Goal: Task Accomplishment & Management: Manage account settings

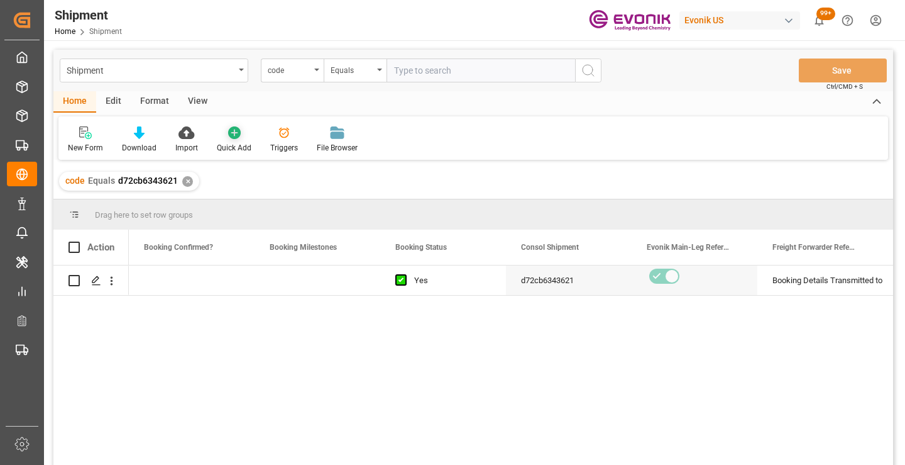
scroll to position [0, 503]
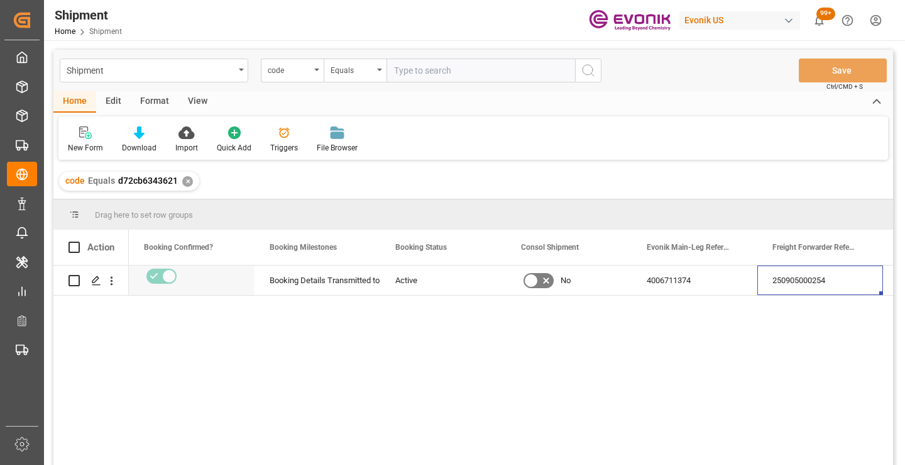
click at [184, 182] on div "✕" at bounding box center [187, 181] width 11 height 11
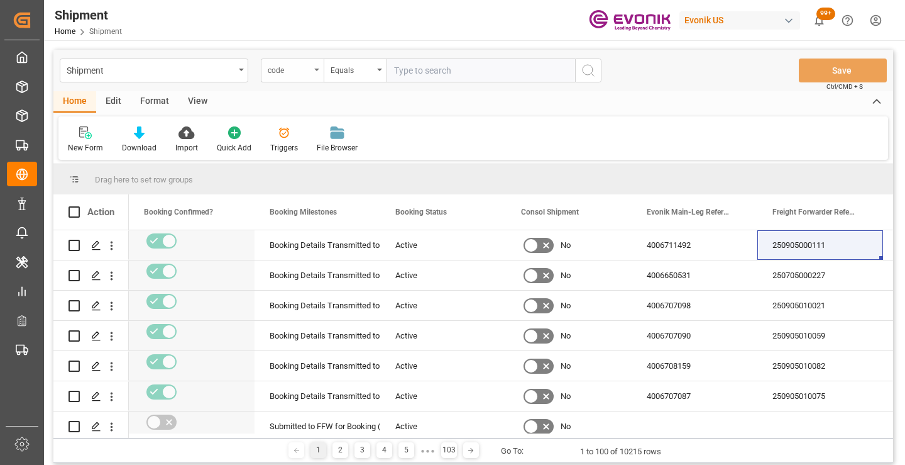
click at [304, 74] on div "code" at bounding box center [289, 69] width 43 height 14
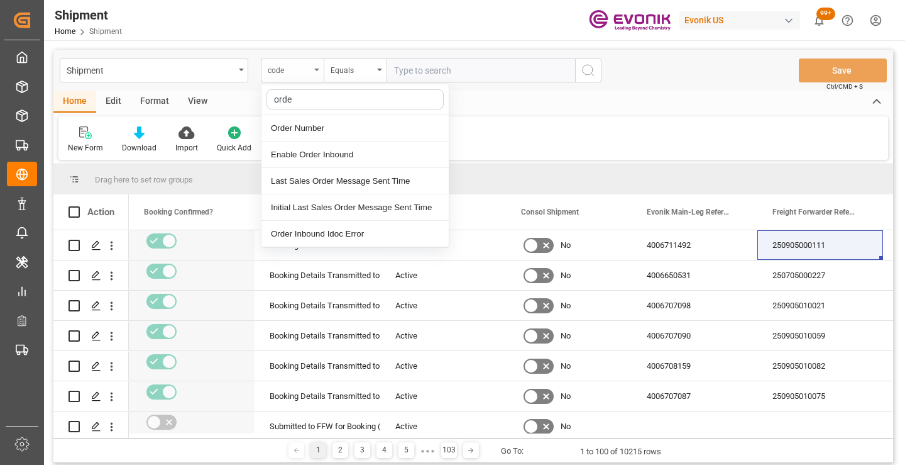
type input "order"
click at [329, 131] on div "Order Number" at bounding box center [355, 128] width 187 height 26
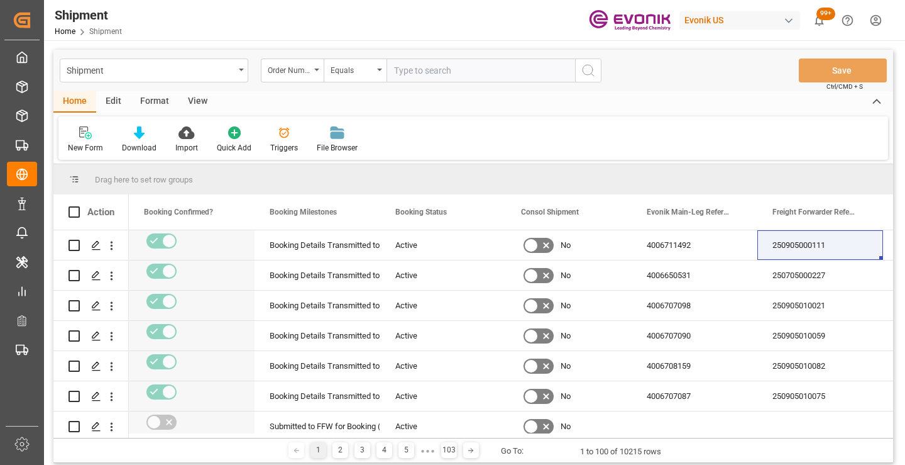
click at [446, 72] on input "text" at bounding box center [481, 70] width 189 height 24
paste input "46459741"
type input "0046459741"
click at [592, 72] on circle "search button" at bounding box center [588, 70] width 10 height 10
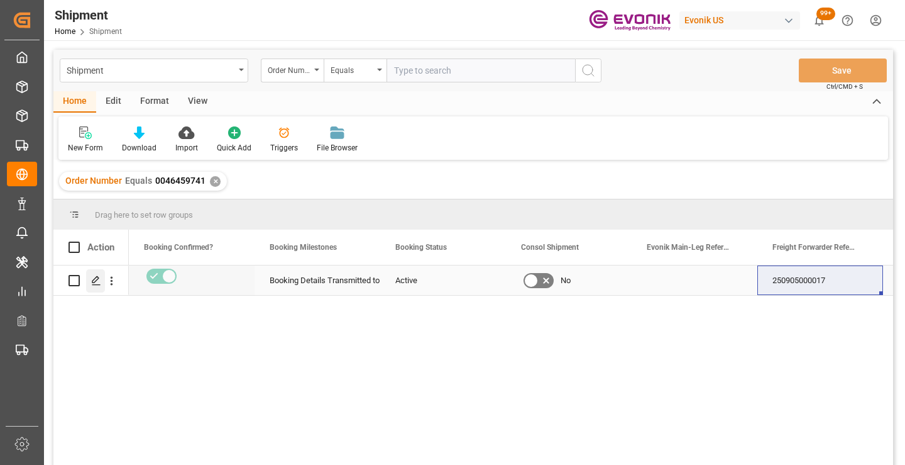
click at [93, 284] on icon "Press SPACE to select this row." at bounding box center [96, 280] width 10 height 10
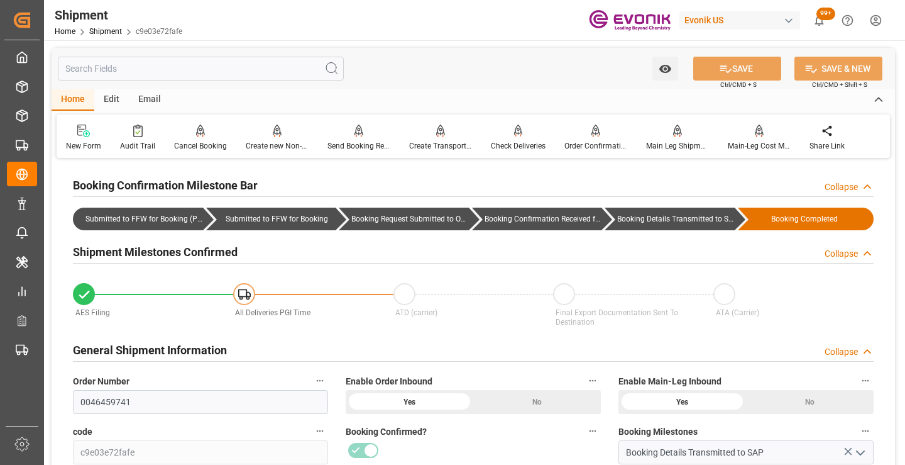
click at [214, 66] on input "text" at bounding box center [201, 69] width 286 height 24
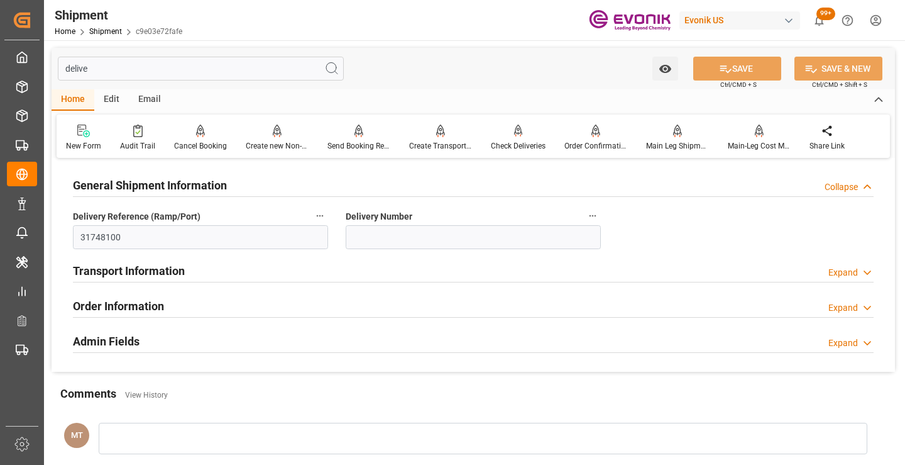
type input "delive"
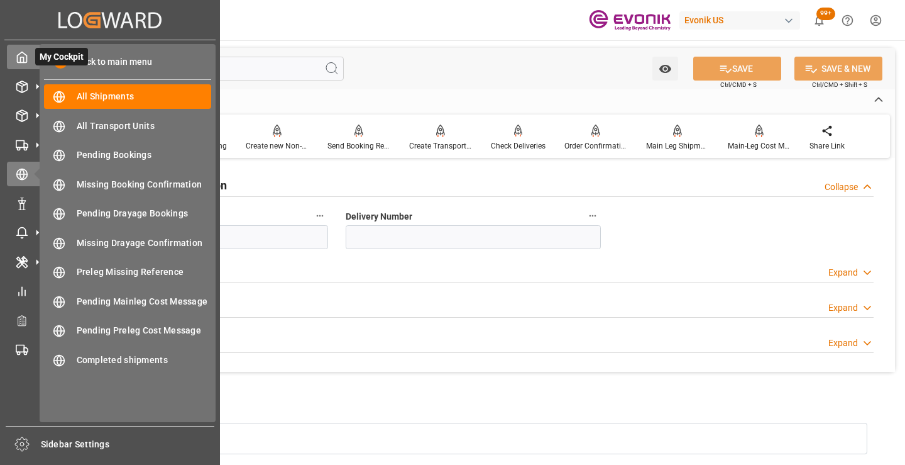
click at [23, 58] on icon at bounding box center [22, 57] width 13 height 13
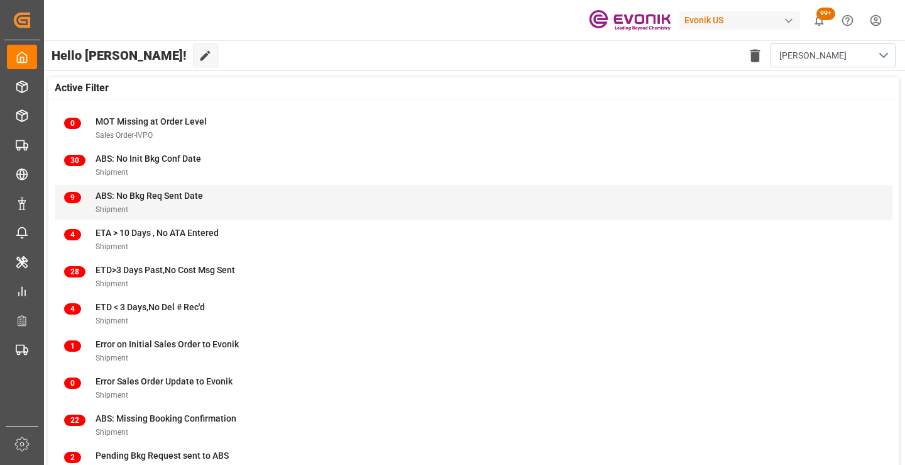
click at [123, 209] on span "Shipment" at bounding box center [112, 209] width 33 height 9
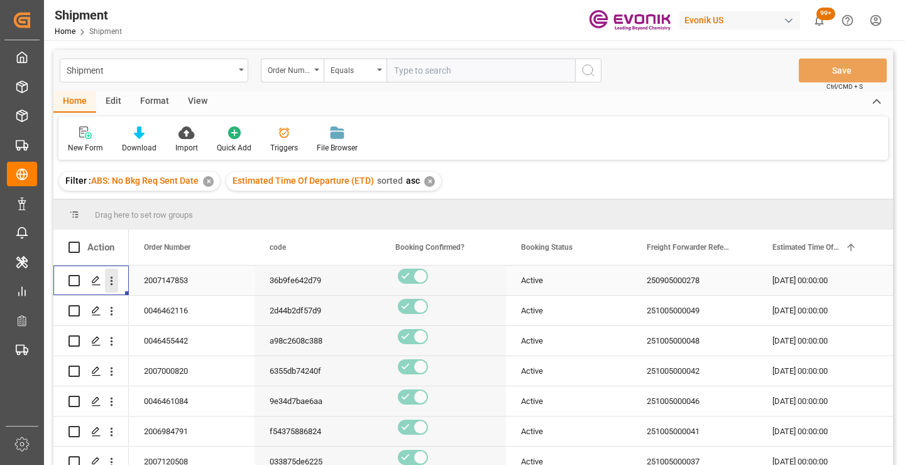
click at [108, 284] on icon "open menu" at bounding box center [111, 280] width 13 height 13
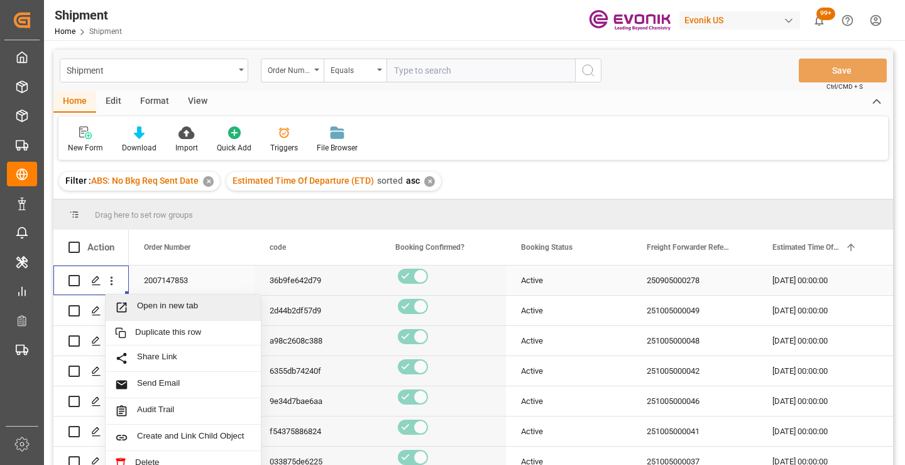
click at [200, 314] on div "Open in new tab" at bounding box center [183, 307] width 155 height 26
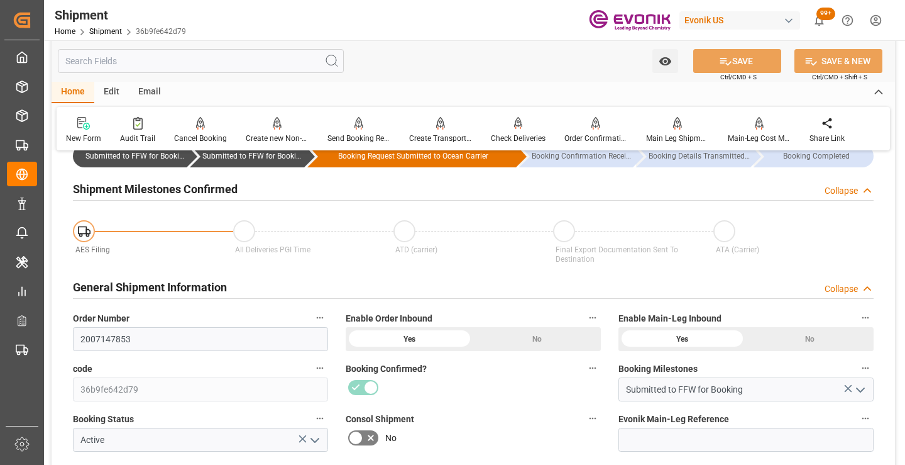
scroll to position [251, 0]
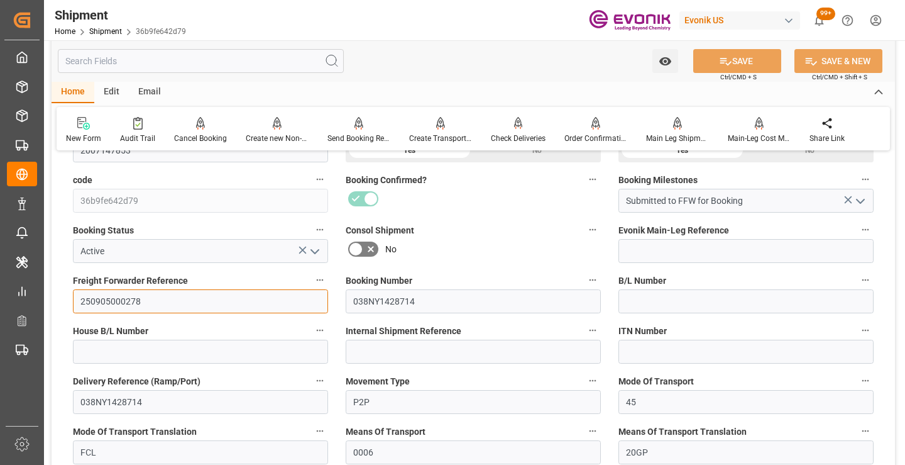
click at [128, 299] on input "250905000278" at bounding box center [200, 301] width 255 height 24
click at [263, 62] on input "text" at bounding box center [201, 61] width 286 height 24
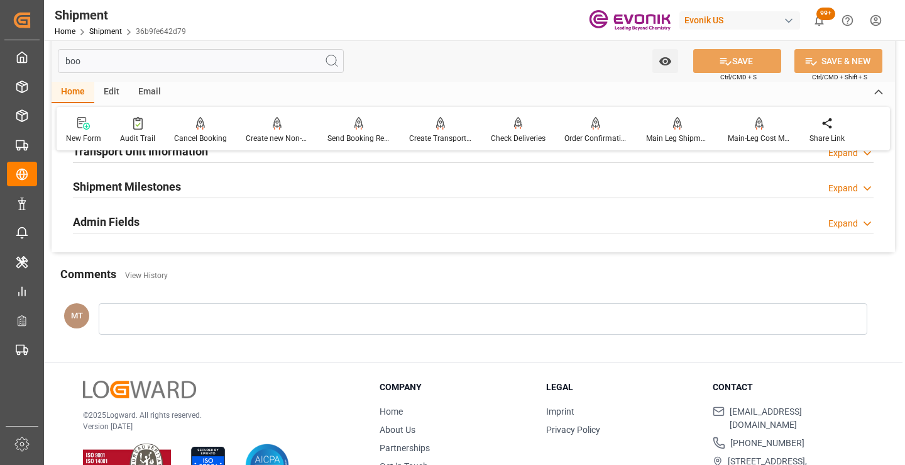
scroll to position [88, 0]
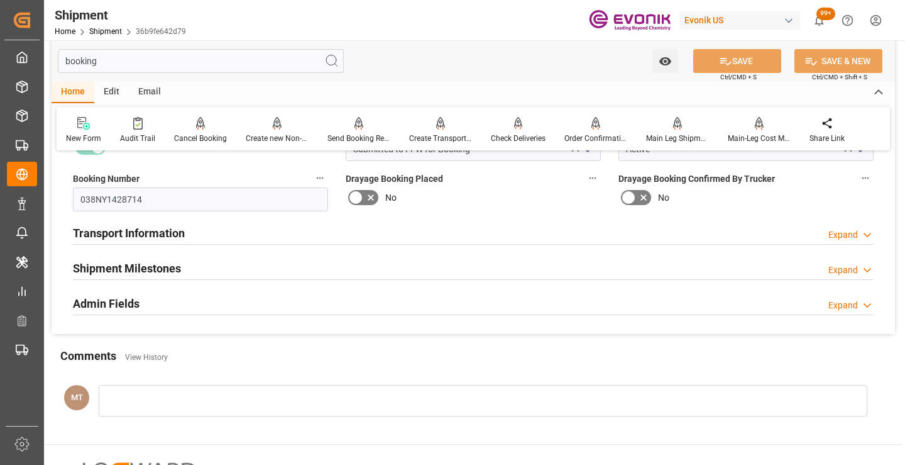
type input "booking"
click at [151, 270] on h2 "Shipment Milestones" at bounding box center [127, 268] width 108 height 17
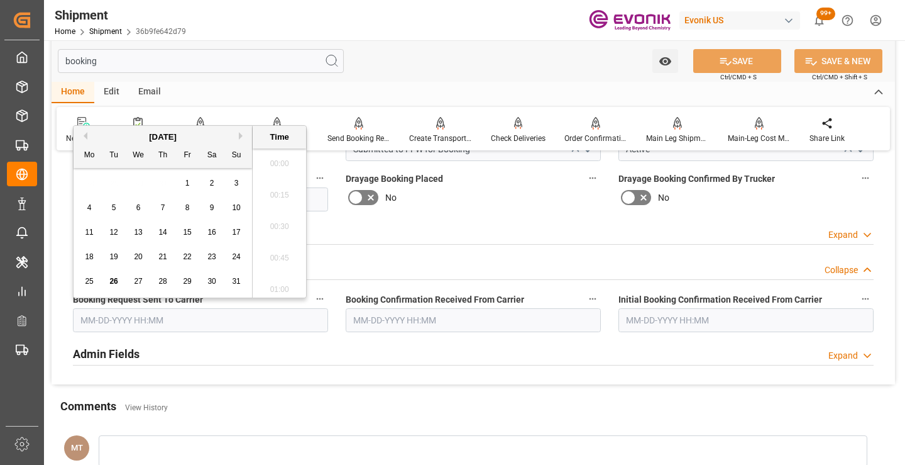
click at [160, 323] on input "text" at bounding box center [200, 320] width 255 height 24
click at [109, 284] on span "26" at bounding box center [113, 281] width 8 height 9
type input "[DATE] 00:00"
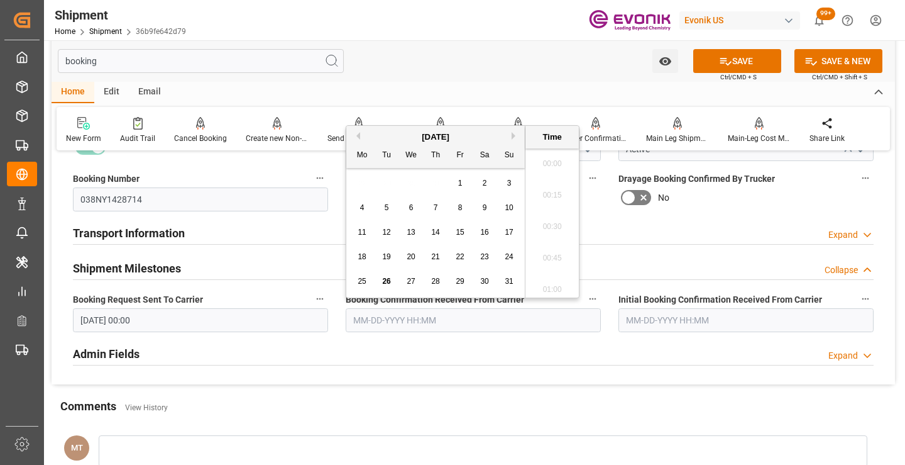
click at [411, 318] on input "text" at bounding box center [473, 320] width 255 height 24
click at [386, 281] on span "26" at bounding box center [386, 281] width 8 height 9
type input "[DATE] 00:00"
click at [743, 58] on button "SAVE" at bounding box center [737, 61] width 88 height 24
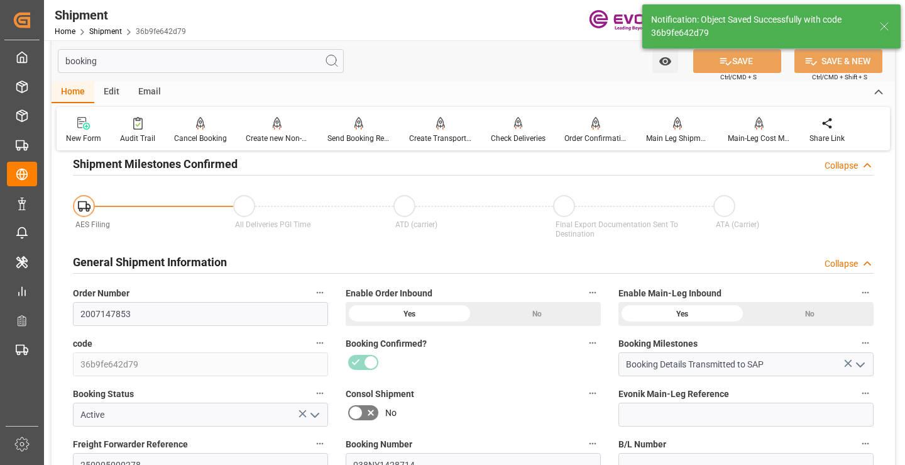
type input "Booking Details Transmitted to SAP"
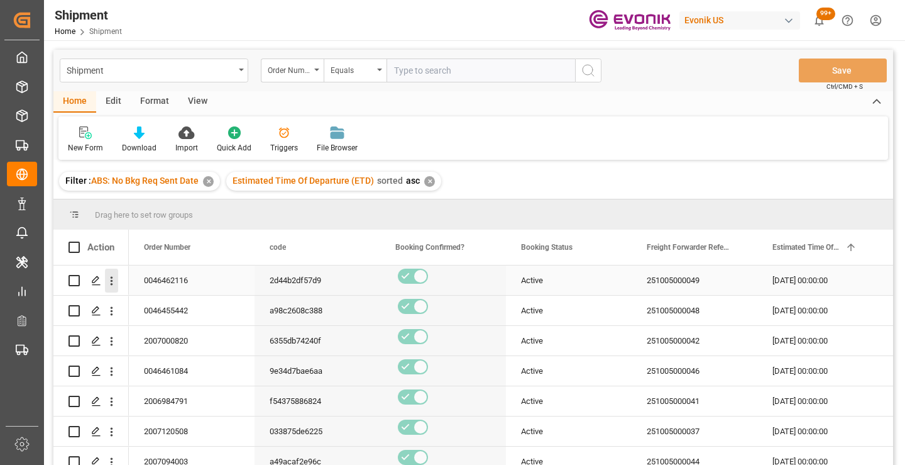
click at [113, 275] on icon "open menu" at bounding box center [111, 280] width 13 height 13
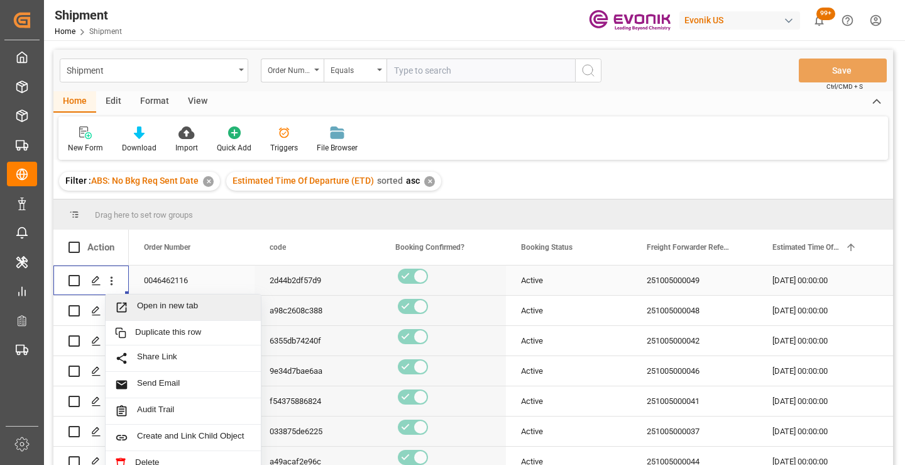
click at [165, 304] on span "Open in new tab" at bounding box center [194, 306] width 114 height 13
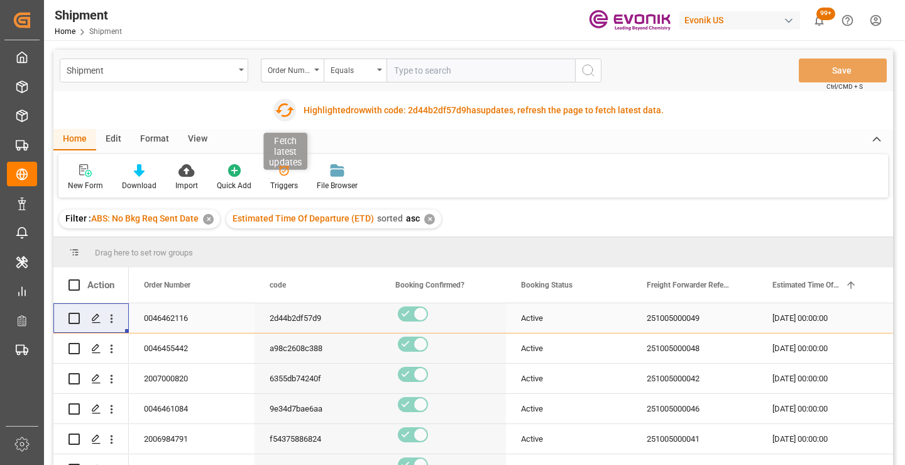
click at [285, 109] on icon "button" at bounding box center [284, 110] width 20 height 20
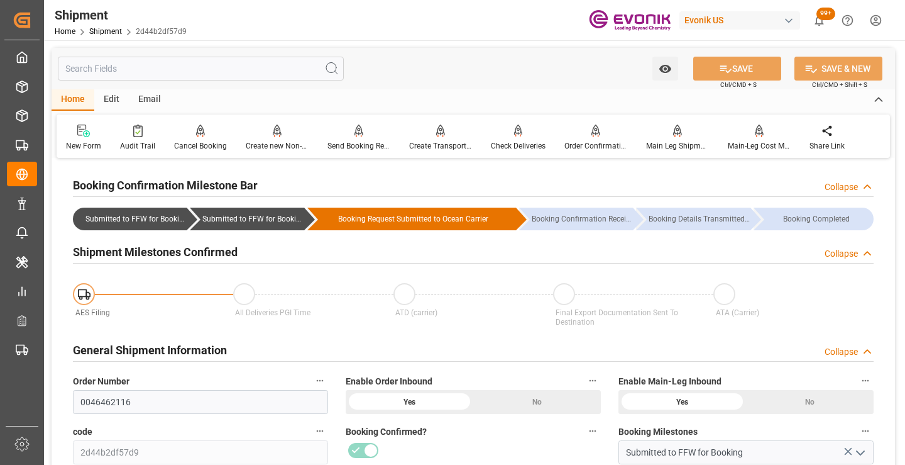
scroll to position [377, 0]
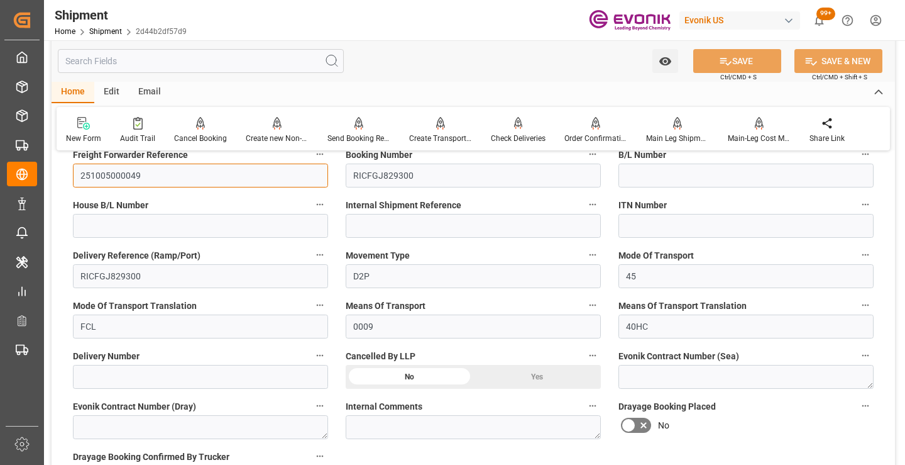
click at [121, 177] on input "251005000049" at bounding box center [200, 175] width 255 height 24
click at [236, 58] on input "text" at bounding box center [201, 61] width 286 height 24
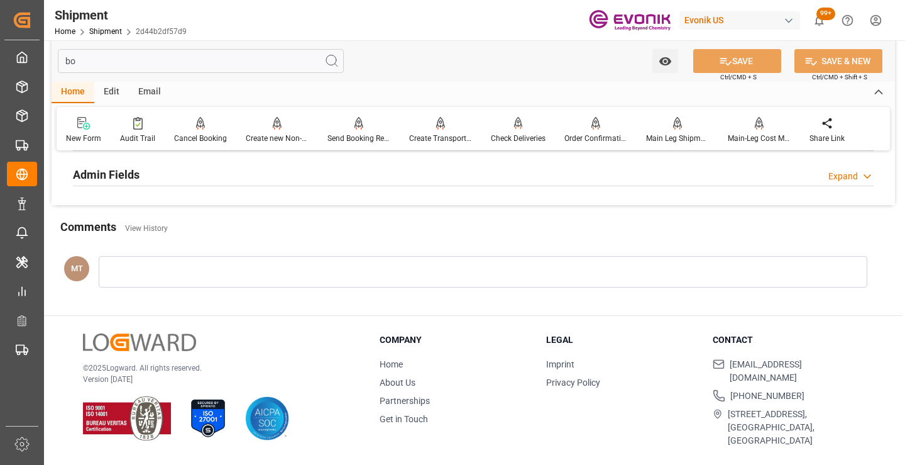
scroll to position [163, 0]
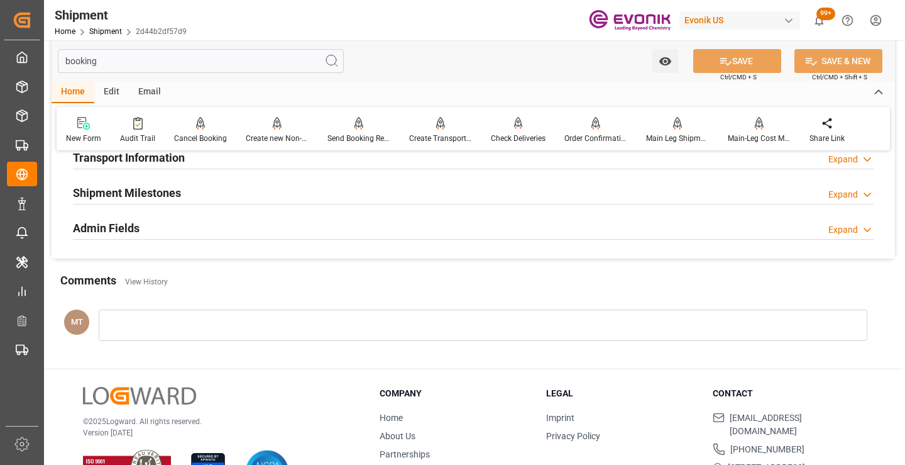
type input "booking"
click at [170, 191] on h2 "Shipment Milestones" at bounding box center [127, 192] width 108 height 17
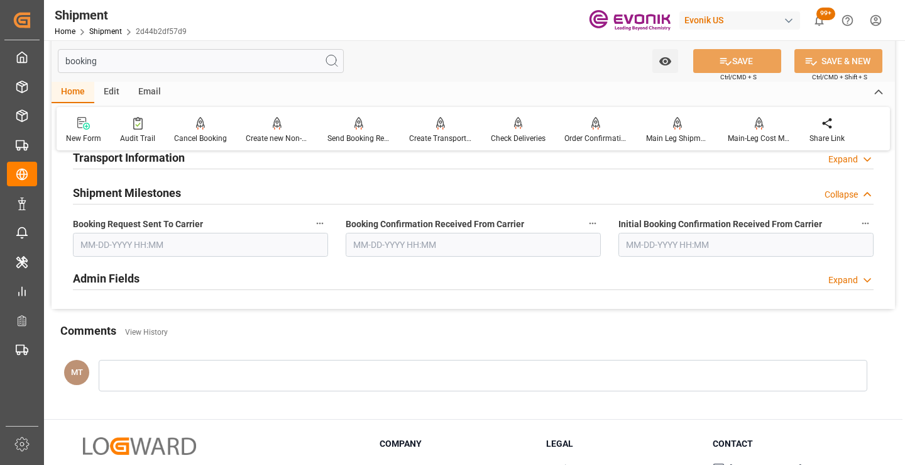
click at [135, 242] on input "text" at bounding box center [200, 245] width 255 height 24
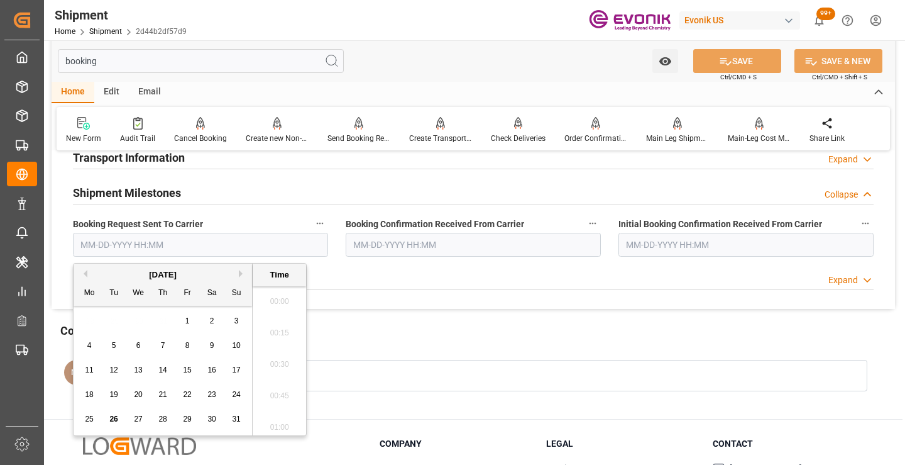
scroll to position [1419, 0]
click at [114, 422] on span "26" at bounding box center [113, 418] width 8 height 9
type input "08-26-2025 00:00"
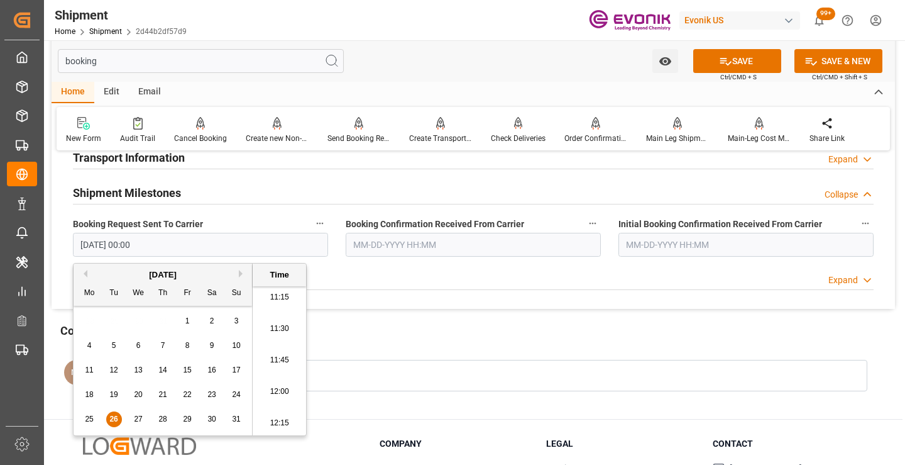
click at [410, 236] on input "text" at bounding box center [473, 245] width 255 height 24
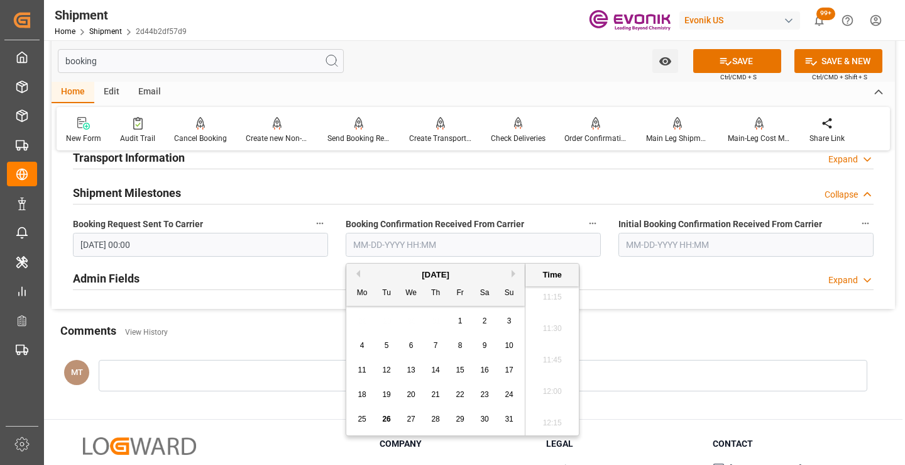
click at [383, 419] on span "26" at bounding box center [386, 418] width 8 height 9
type input "08-26-2025 00:00"
click at [740, 62] on button "SAVE" at bounding box center [737, 61] width 88 height 24
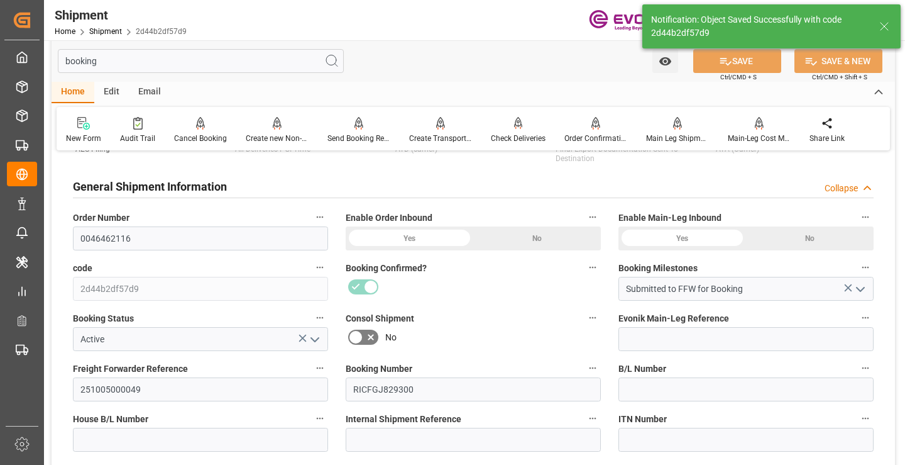
type input "Booking Details Transmitted to SAP"
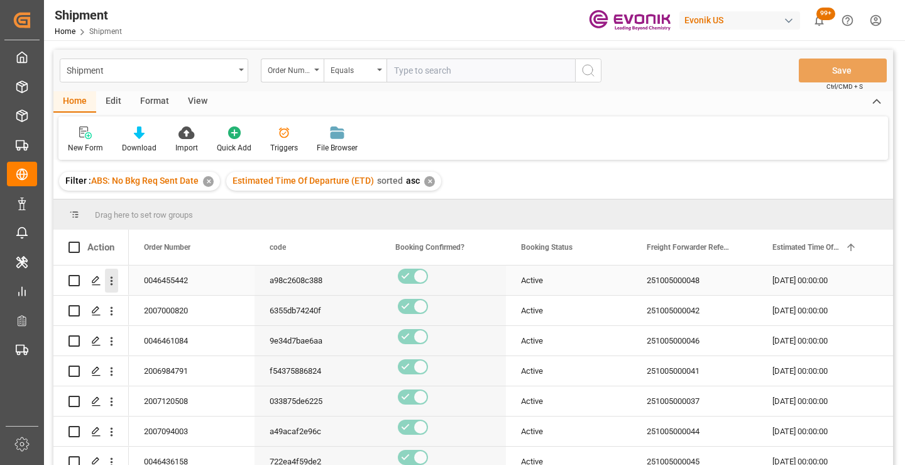
click at [111, 280] on icon "open menu" at bounding box center [112, 281] width 3 height 9
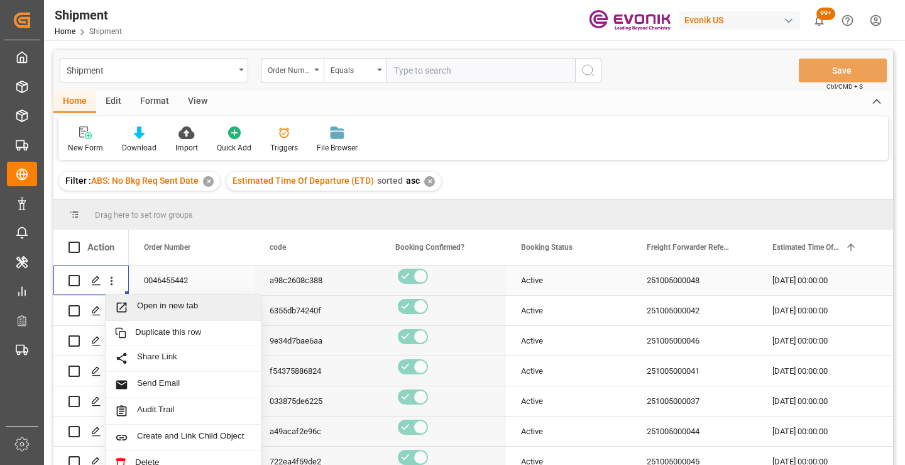
click at [198, 310] on span "Open in new tab" at bounding box center [194, 306] width 114 height 13
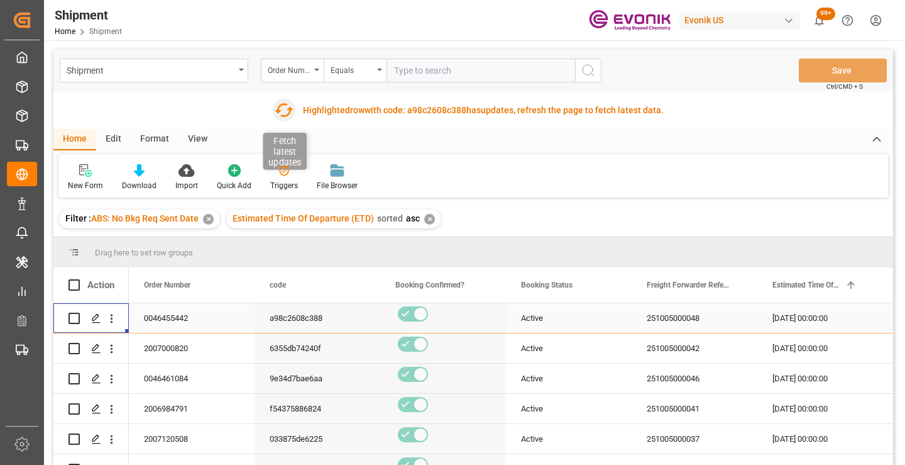
click at [283, 111] on icon "button" at bounding box center [284, 110] width 20 height 20
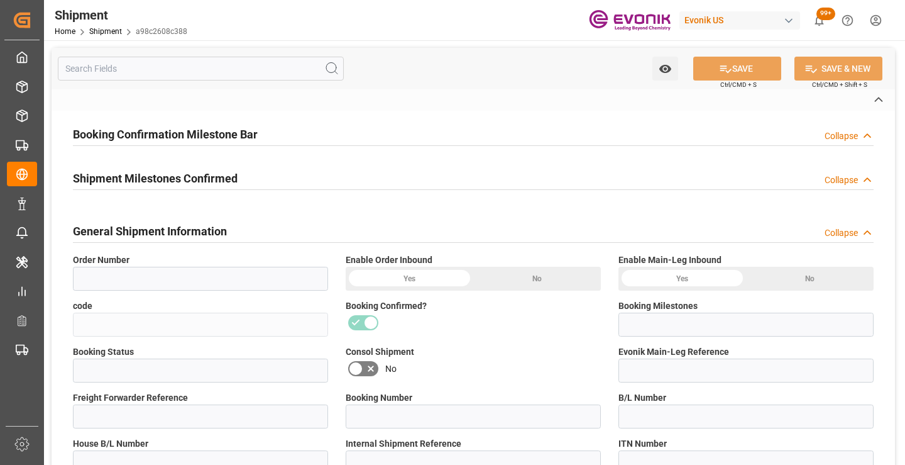
type input "0046455442"
type input "a98c2608c388"
type input "Submitted to FFW for Booking"
type input "Active"
type input "251005000048"
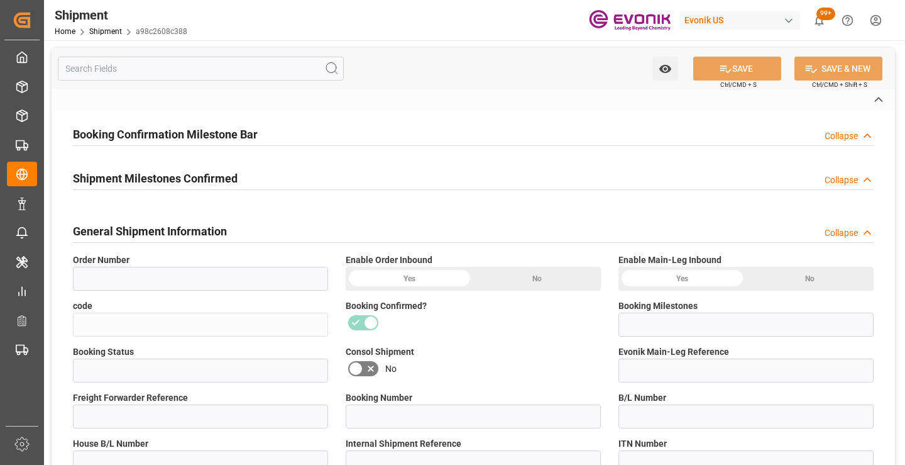
type input "RICFGJ819900"
type input "D2P"
type input "45"
type input "FCL"
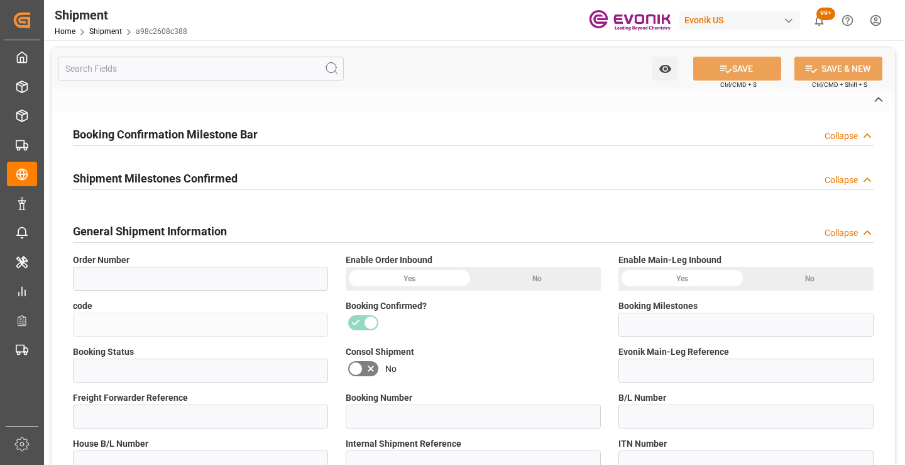
type input "0009"
type input "40HC"
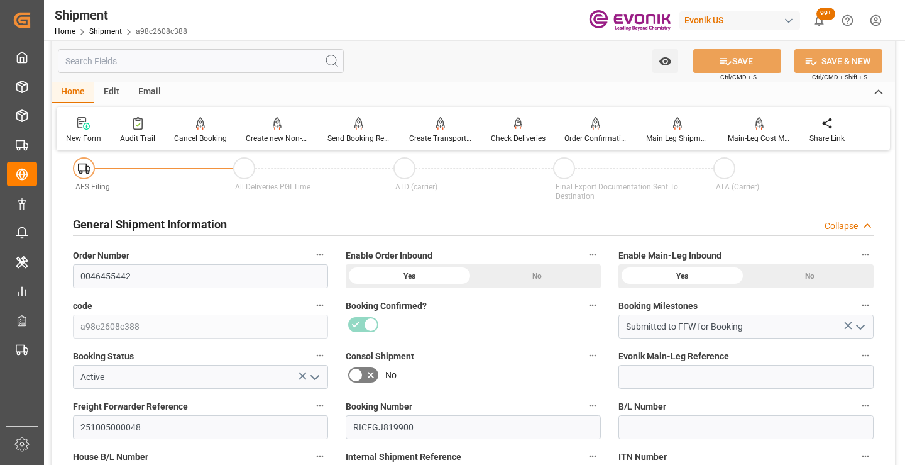
scroll to position [189, 0]
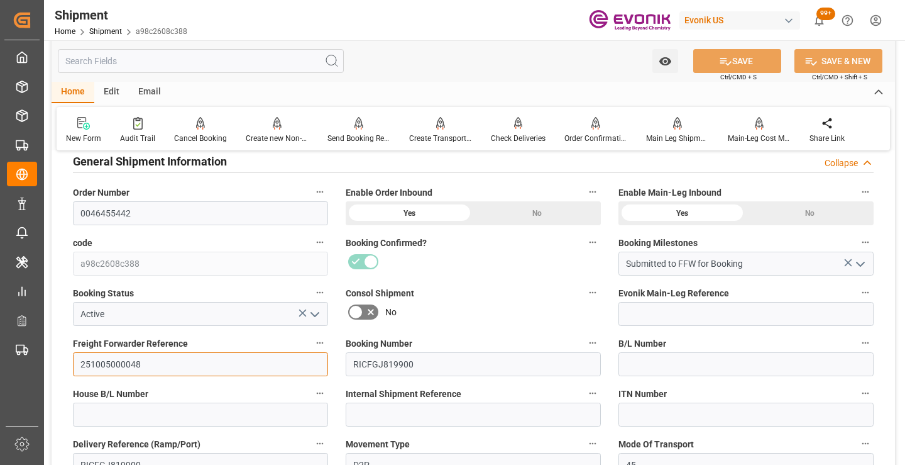
click at [124, 362] on input "251005000048" at bounding box center [200, 364] width 255 height 24
click at [195, 60] on input "text" at bounding box center [201, 61] width 286 height 24
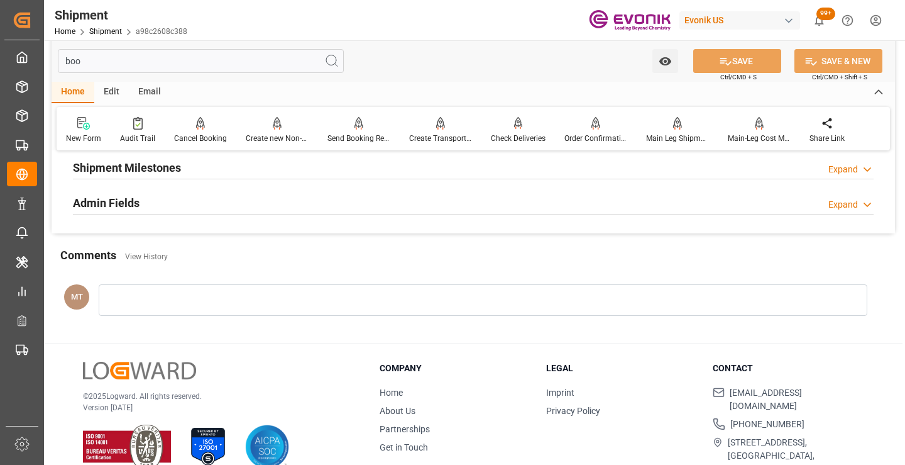
scroll to position [25, 0]
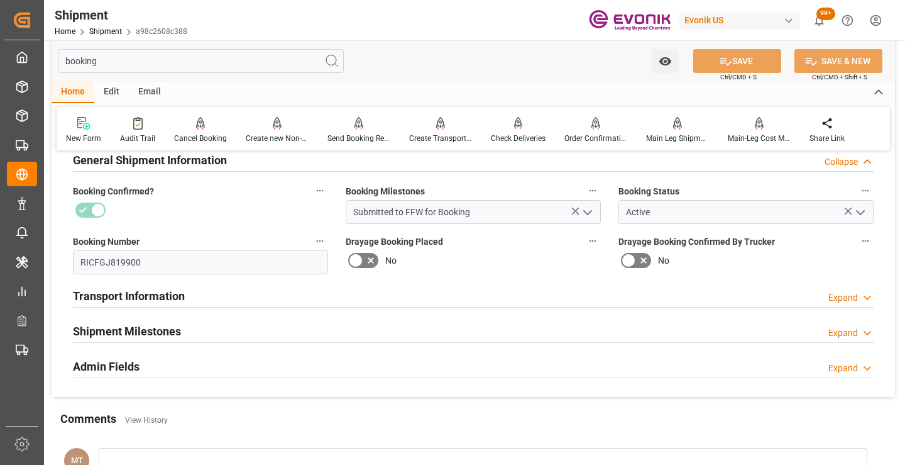
type input "booking"
click at [151, 333] on h2 "Shipment Milestones" at bounding box center [127, 330] width 108 height 17
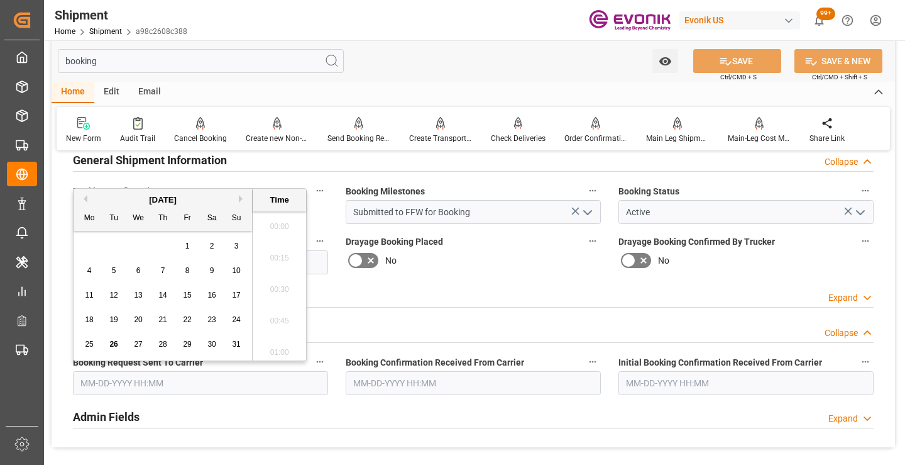
click at [197, 386] on input "text" at bounding box center [200, 383] width 255 height 24
click at [111, 341] on span "26" at bounding box center [113, 343] width 8 height 9
type input "[DATE] 00:00"
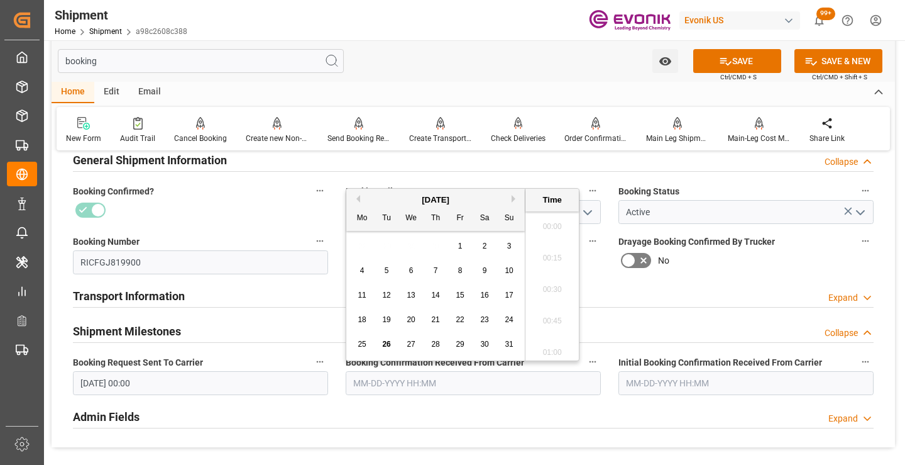
click at [417, 390] on input "text" at bounding box center [473, 383] width 255 height 24
click at [386, 340] on span "26" at bounding box center [386, 343] width 8 height 9
type input "[DATE] 00:00"
click at [742, 60] on button "SAVE" at bounding box center [737, 61] width 88 height 24
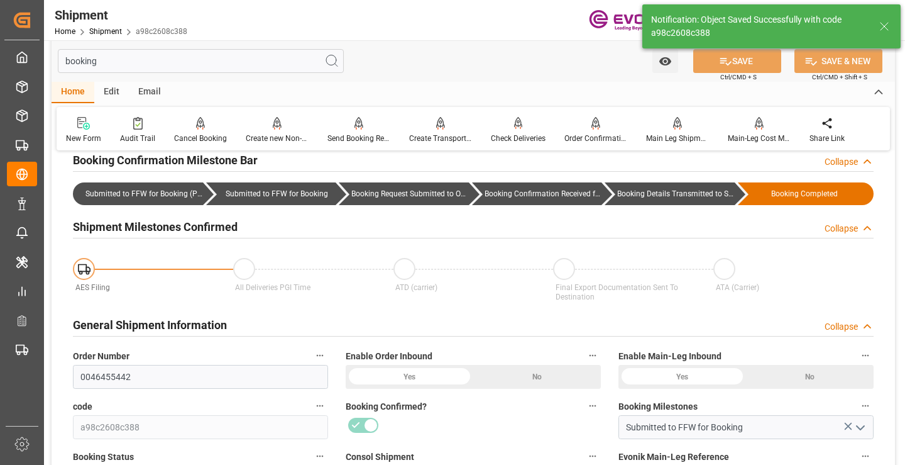
type input "Booking Details Transmitted to SAP"
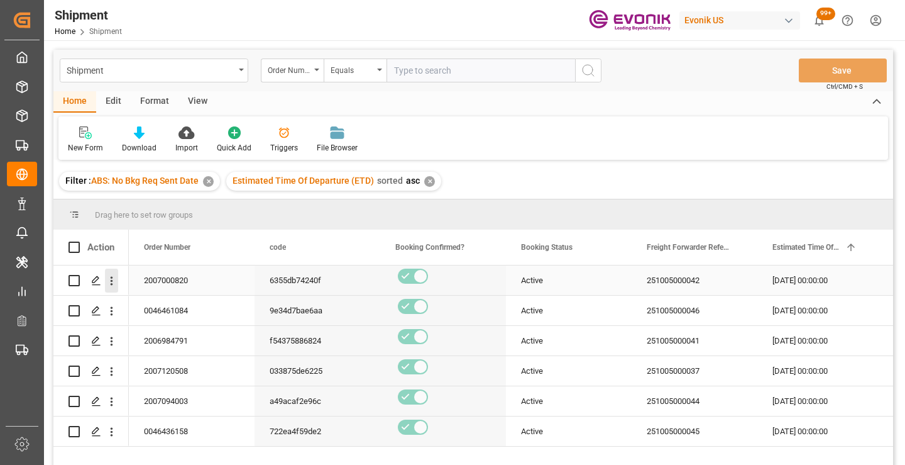
click at [111, 287] on icon "open menu" at bounding box center [111, 280] width 13 height 13
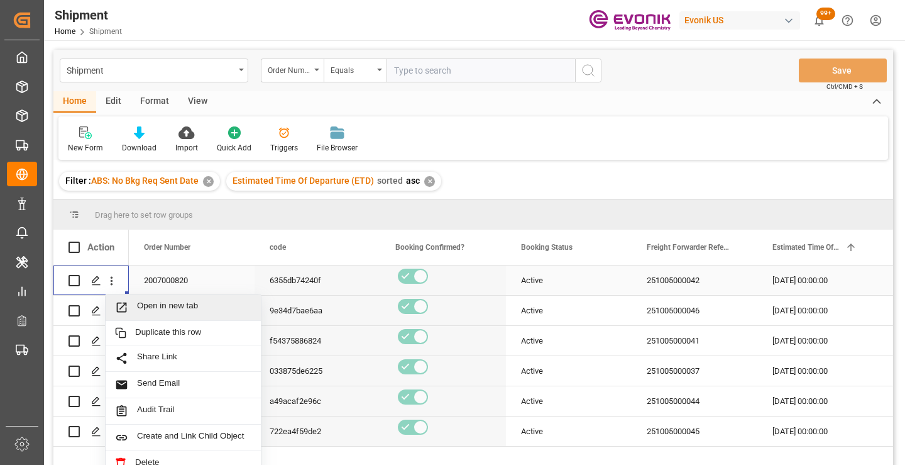
click at [176, 312] on span "Open in new tab" at bounding box center [194, 306] width 114 height 13
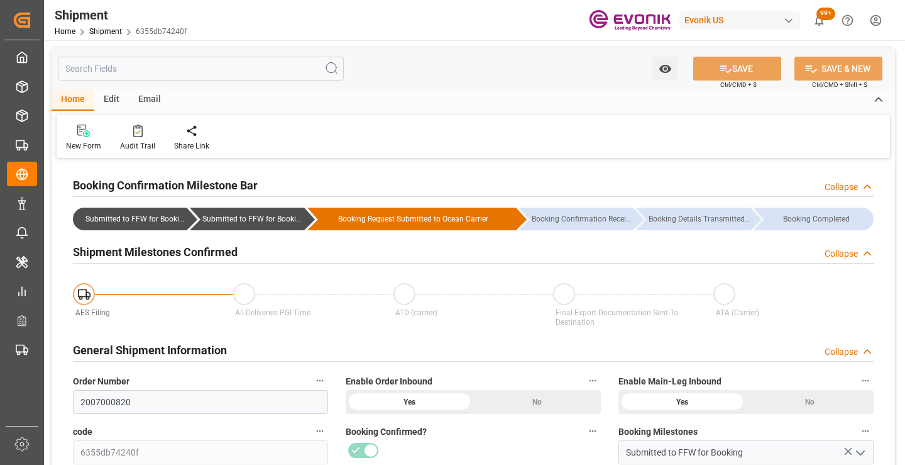
scroll to position [189, 0]
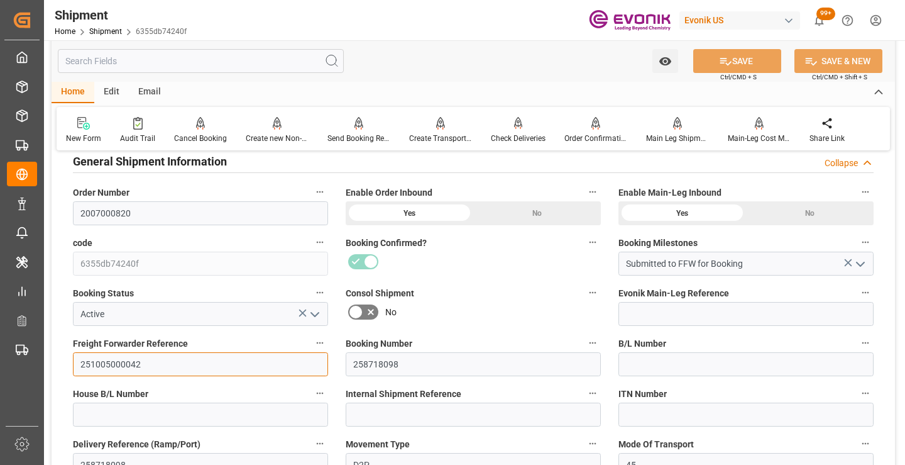
click at [118, 366] on input "251005000042" at bounding box center [200, 364] width 255 height 24
click at [102, 361] on input "251005000042" at bounding box center [200, 364] width 255 height 24
